Goal: Navigation & Orientation: Find specific page/section

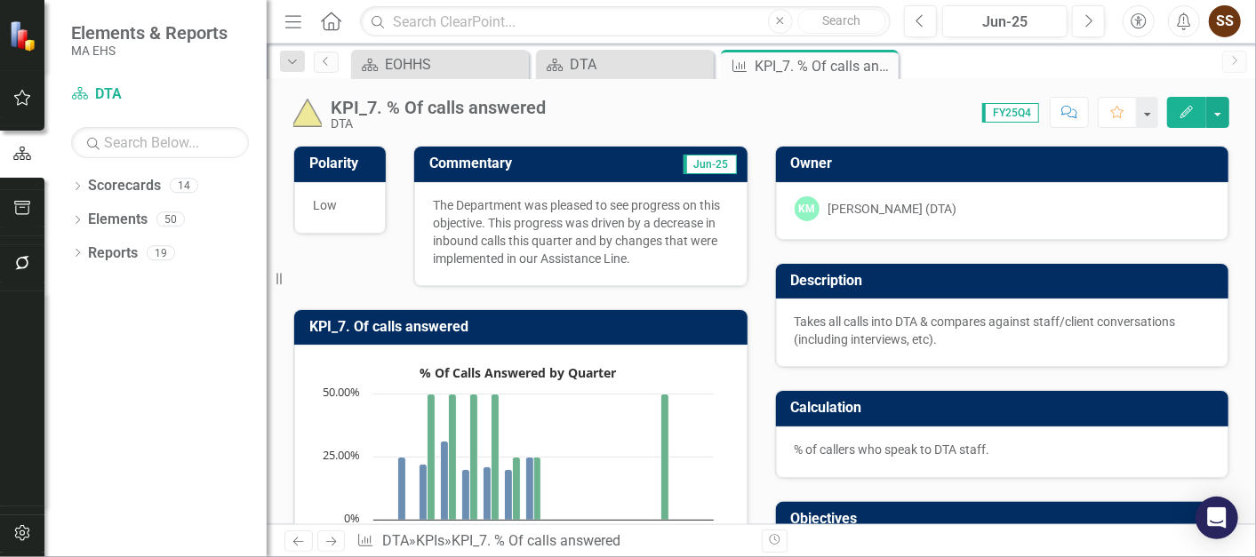
click at [569, 56] on link "Scorecard DTA" at bounding box center [625, 64] width 169 height 22
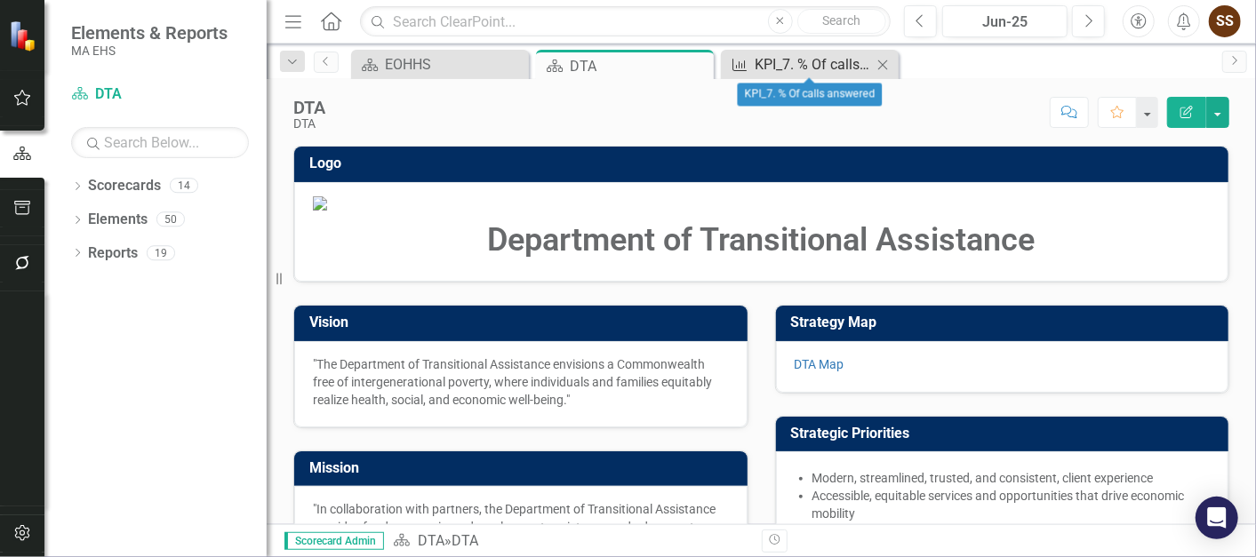
click at [815, 60] on div "KPI_7. % Of calls answered" at bounding box center [813, 64] width 117 height 22
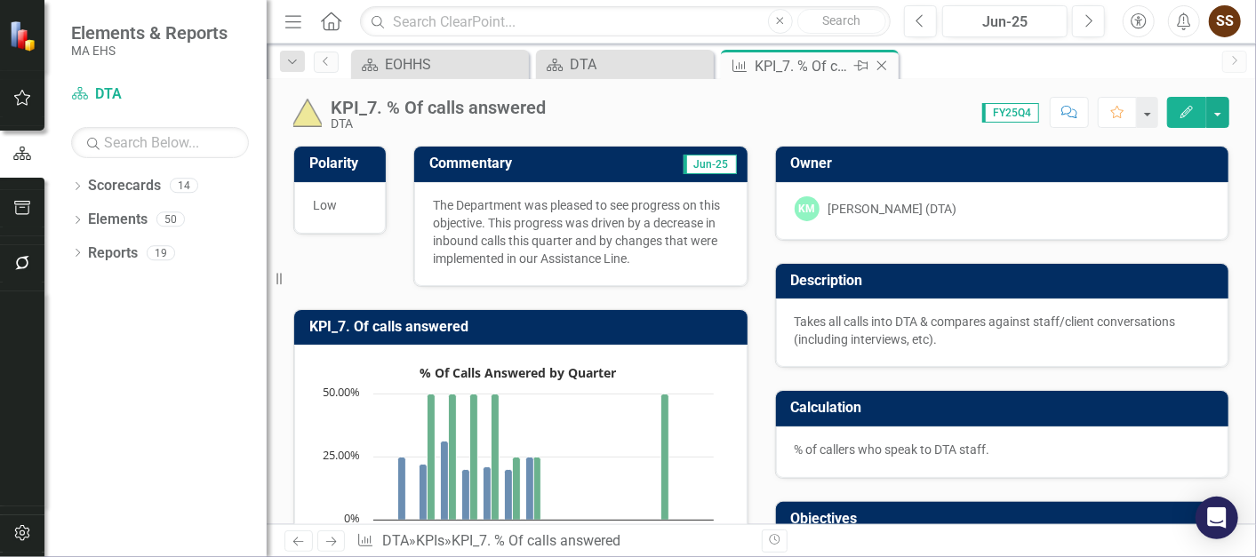
click at [887, 60] on icon "Close" at bounding box center [882, 66] width 18 height 14
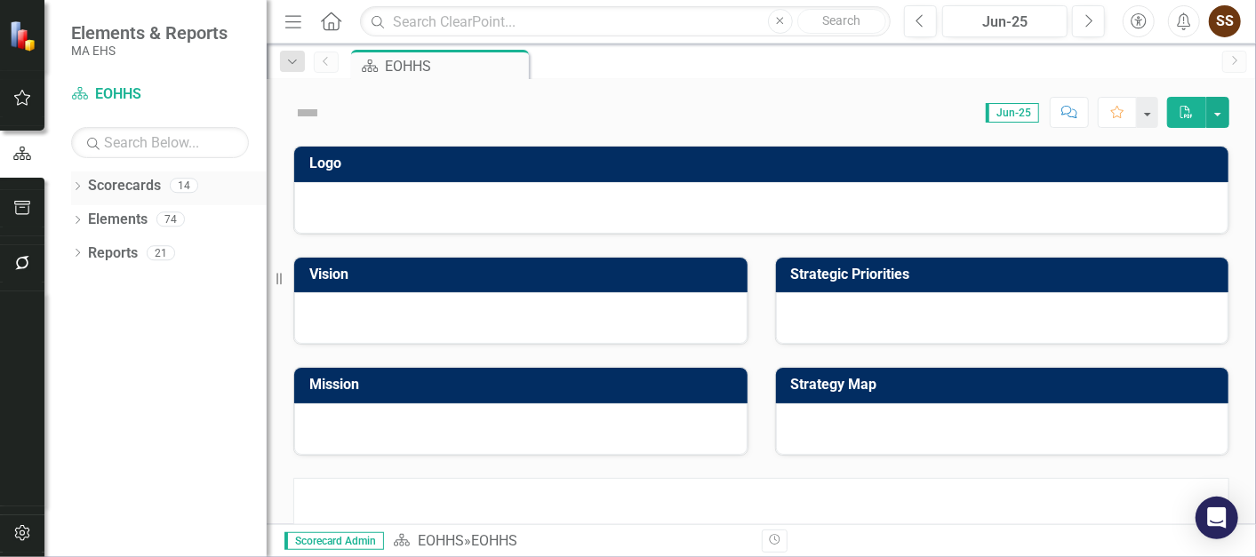
click at [92, 189] on link "Scorecards" at bounding box center [124, 186] width 73 height 20
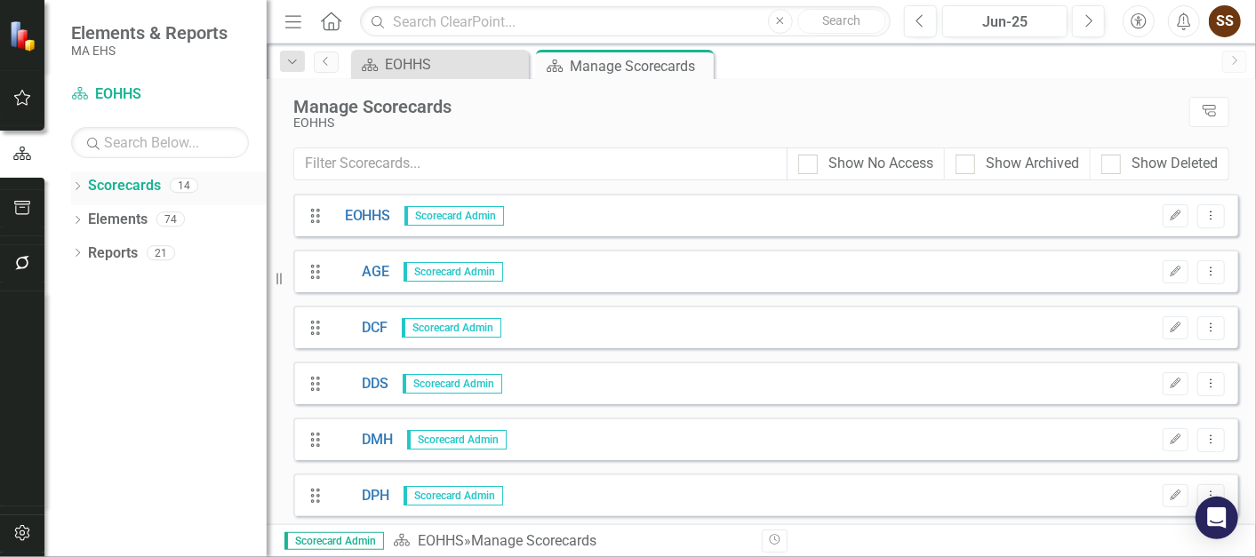
click at [78, 190] on icon "Dropdown" at bounding box center [77, 188] width 12 height 10
click at [81, 215] on icon "Dropdown" at bounding box center [86, 218] width 13 height 11
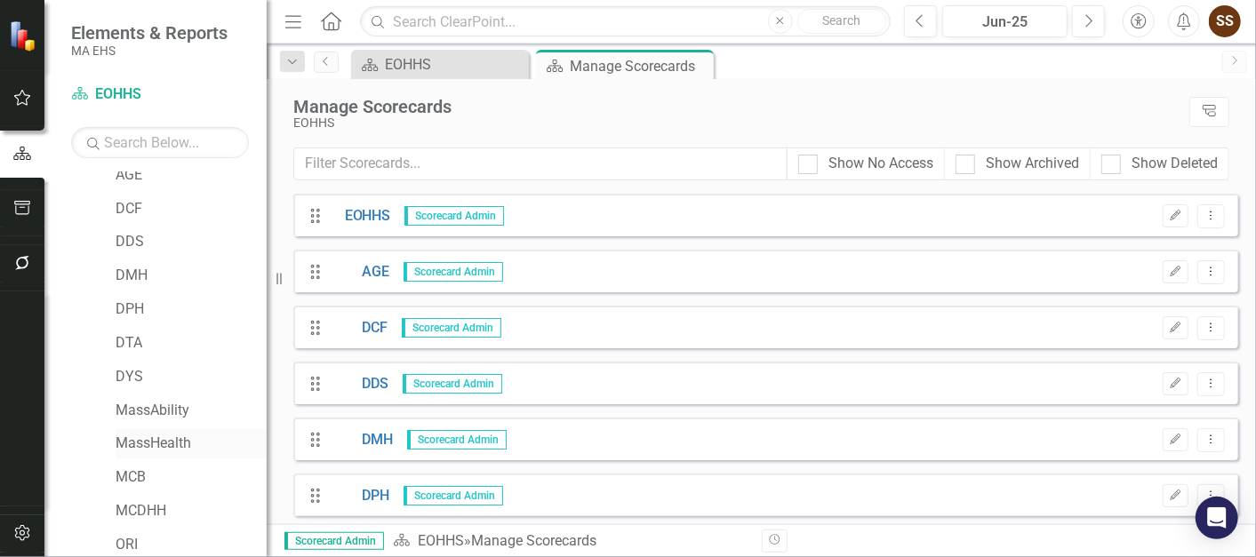
scroll to position [185, 0]
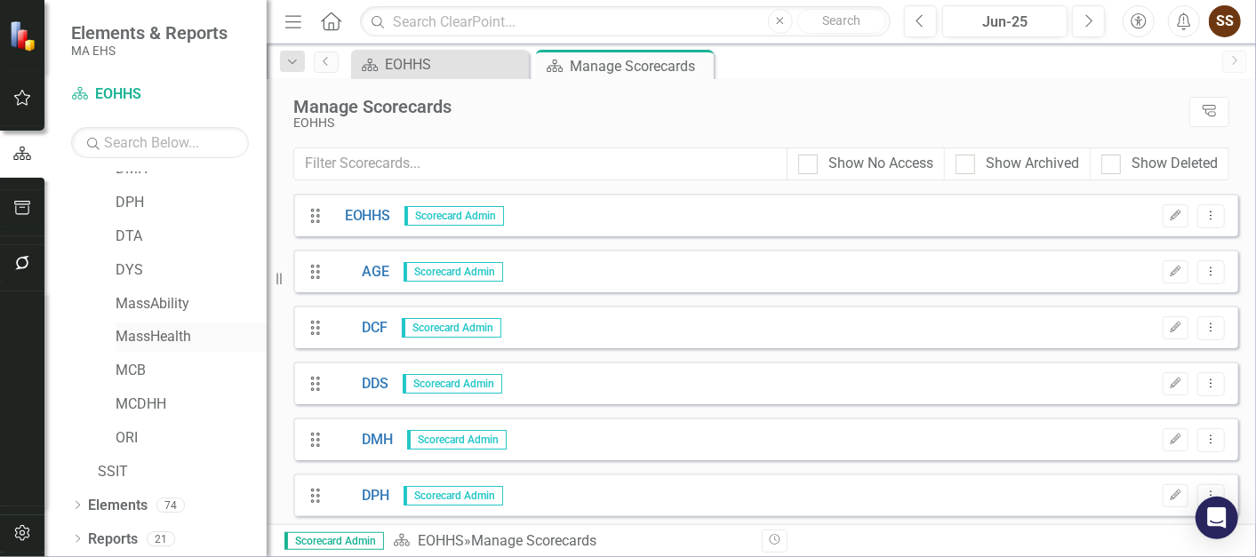
click at [140, 340] on link "MassHealth" at bounding box center [191, 337] width 151 height 20
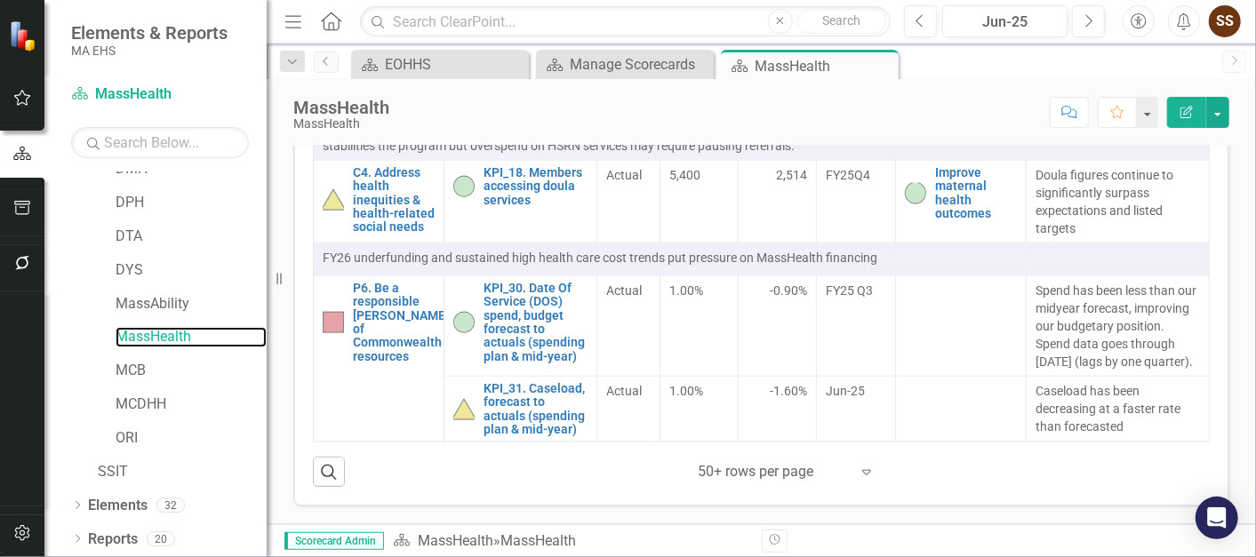
scroll to position [1165, 0]
